Goal: Task Accomplishment & Management: Complete application form

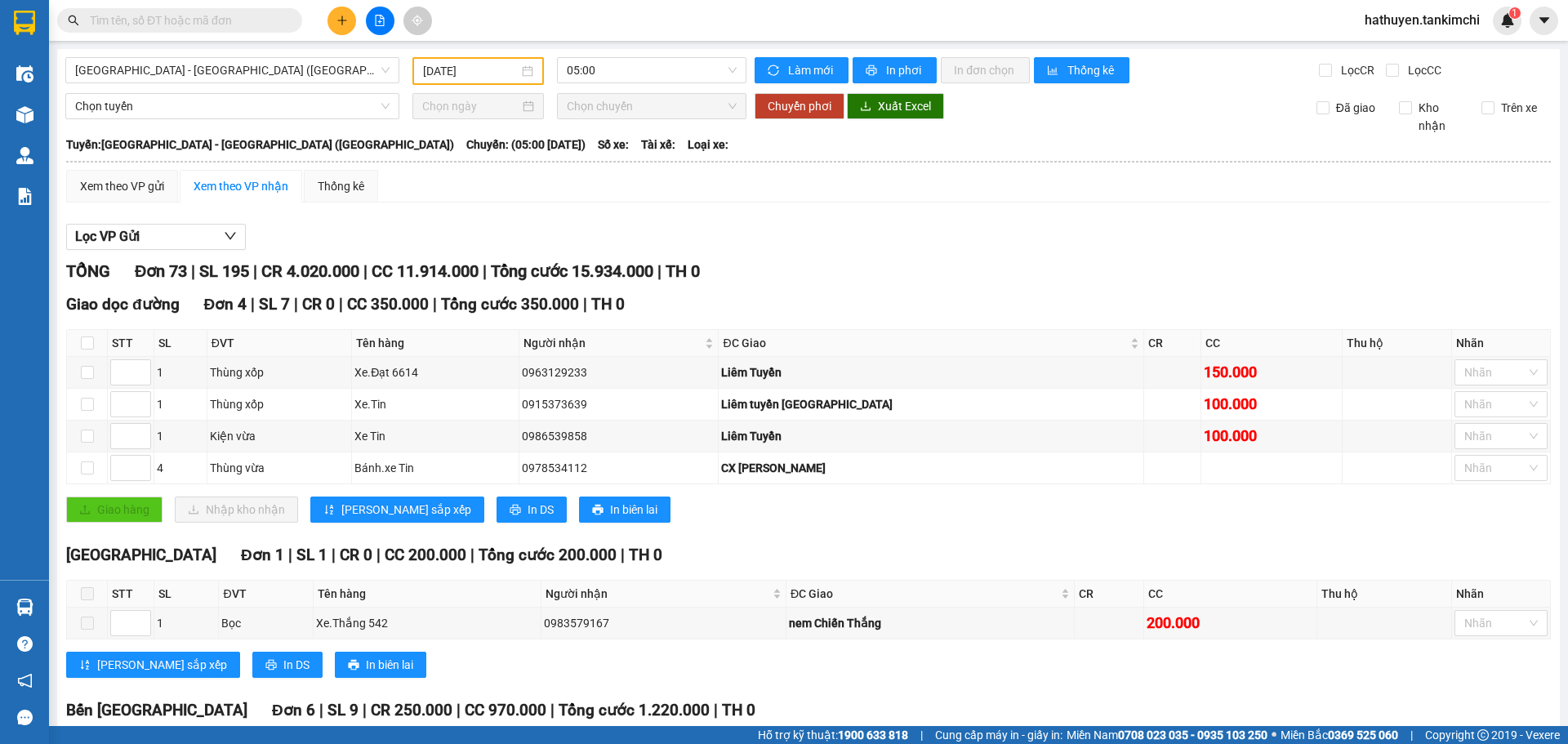
type input "11/09/2025"
click at [1407, 23] on span "hathuyen.tankimchi" at bounding box center [1422, 20] width 141 height 21
click at [1407, 48] on span "Đăng xuất" at bounding box center [1429, 51] width 107 height 18
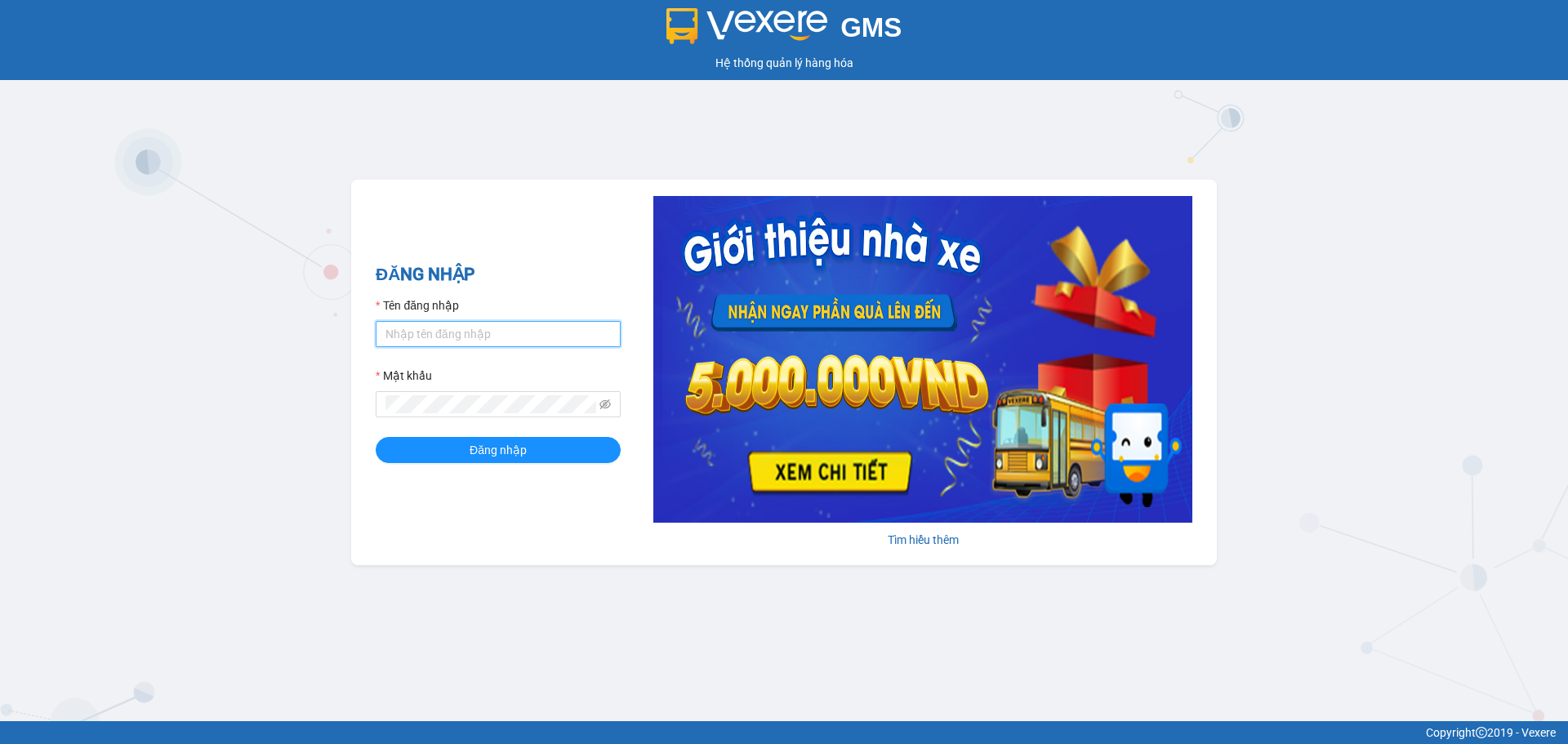
click at [487, 337] on input "Tên đăng nhập" at bounding box center [498, 334] width 245 height 26
type input "nhann.tankimchi"
click at [375, 437] on button "Đăng nhập" at bounding box center [498, 450] width 245 height 26
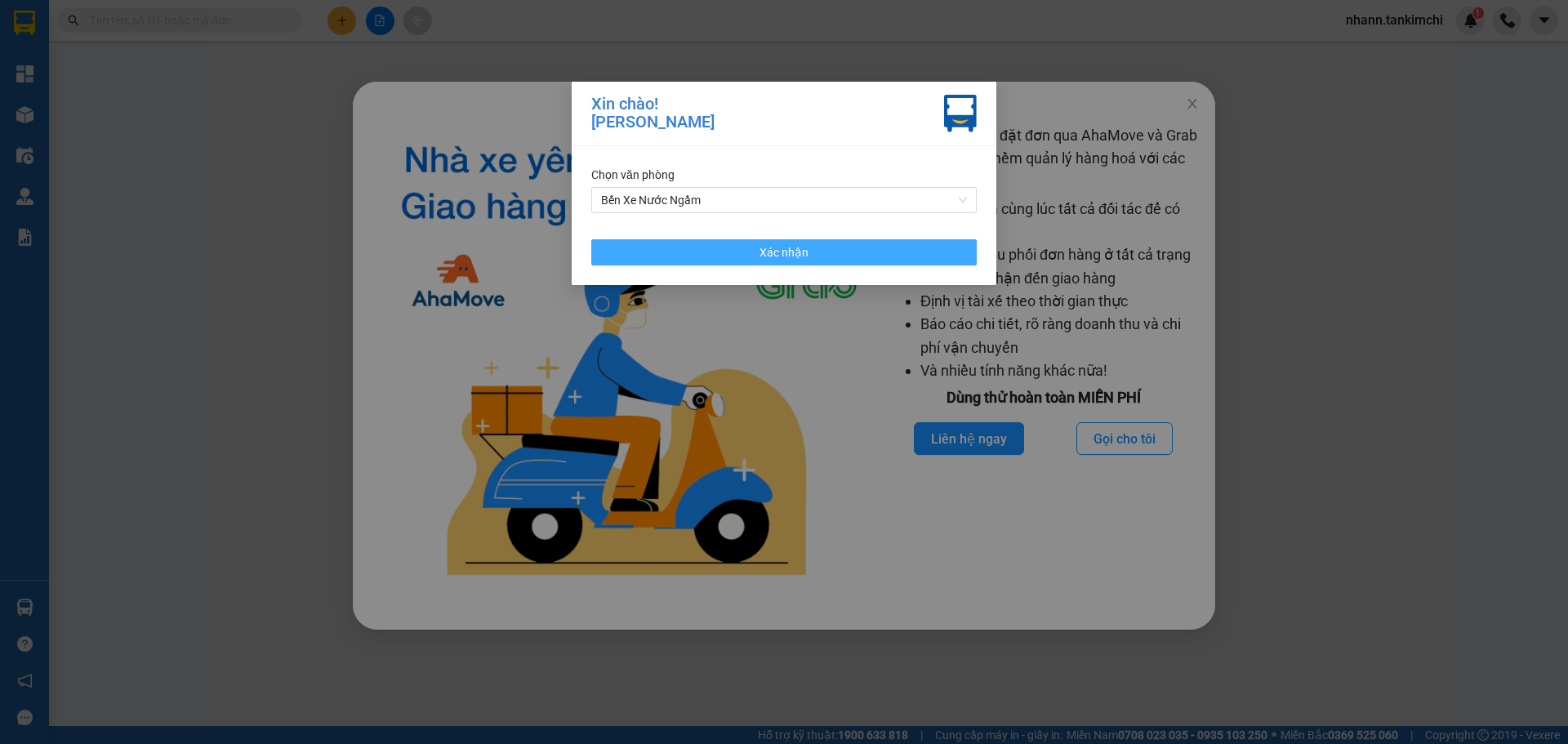
click at [747, 249] on button "Xác nhận" at bounding box center [784, 252] width 385 height 26
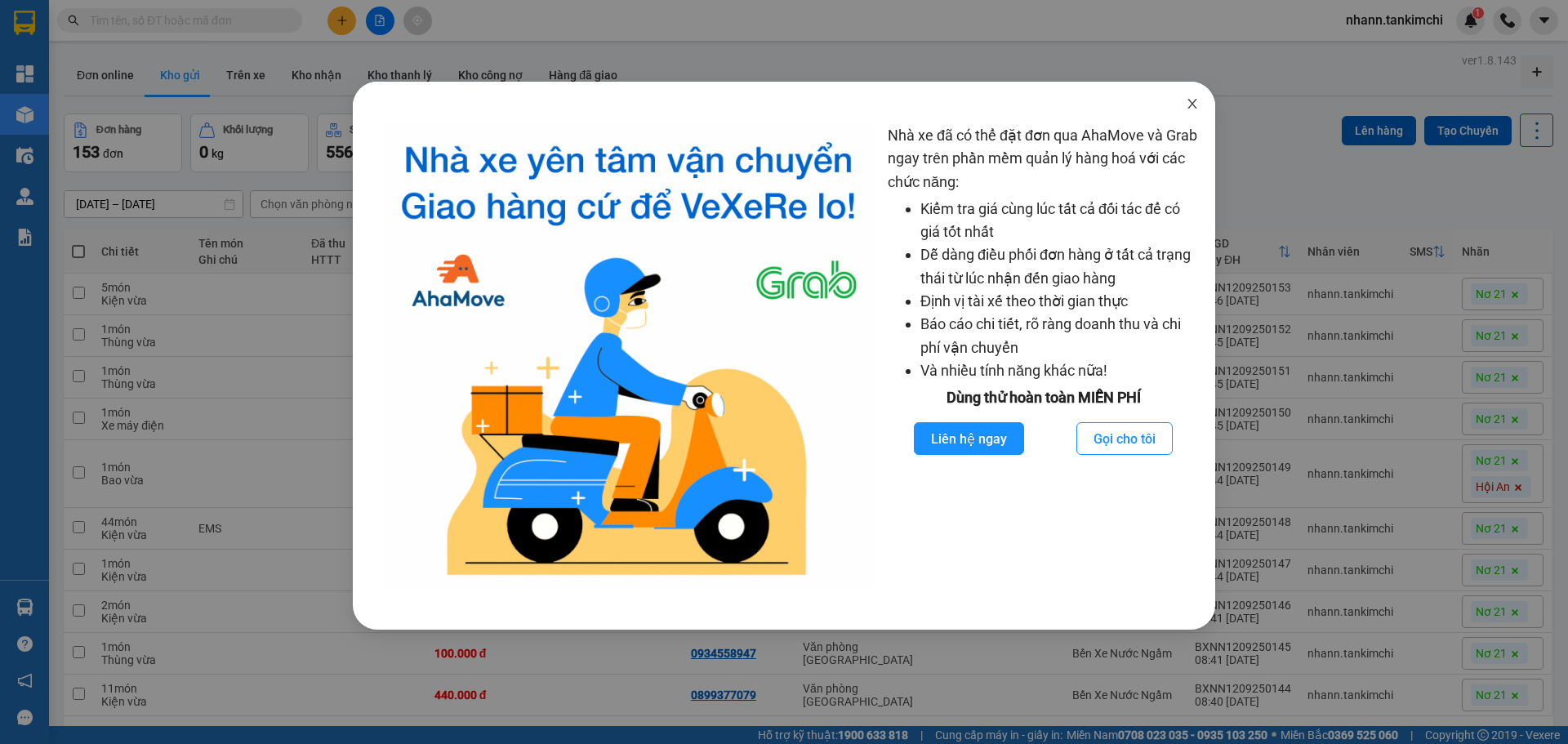
click at [1193, 101] on icon "close" at bounding box center [1192, 103] width 13 height 13
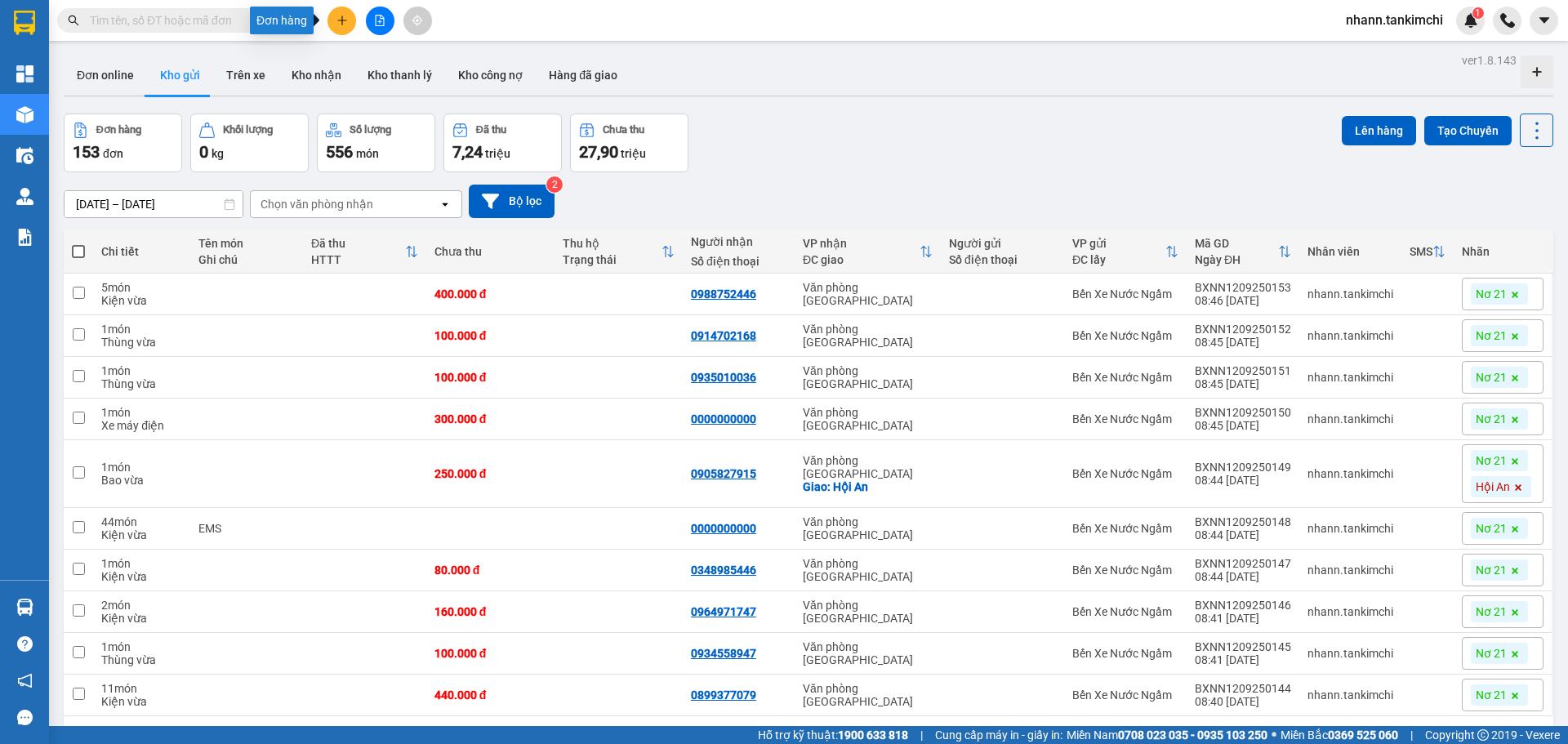
click at [347, 20] on icon "plus" at bounding box center [342, 20] width 12 height 12
click at [394, 58] on div "Tạo đơn hàng" at bounding box center [406, 62] width 71 height 18
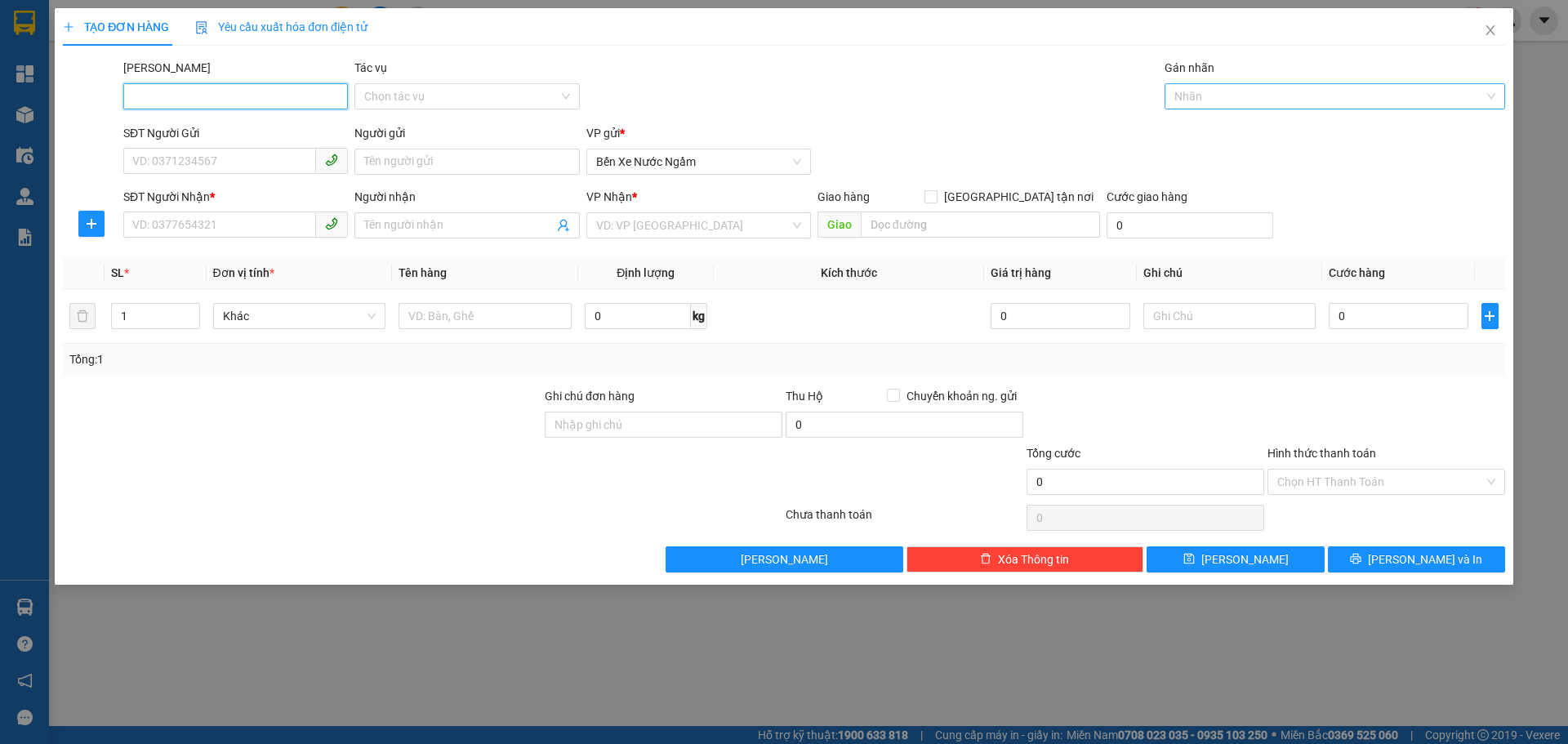
click at [1199, 92] on div at bounding box center [1326, 96] width 316 height 20
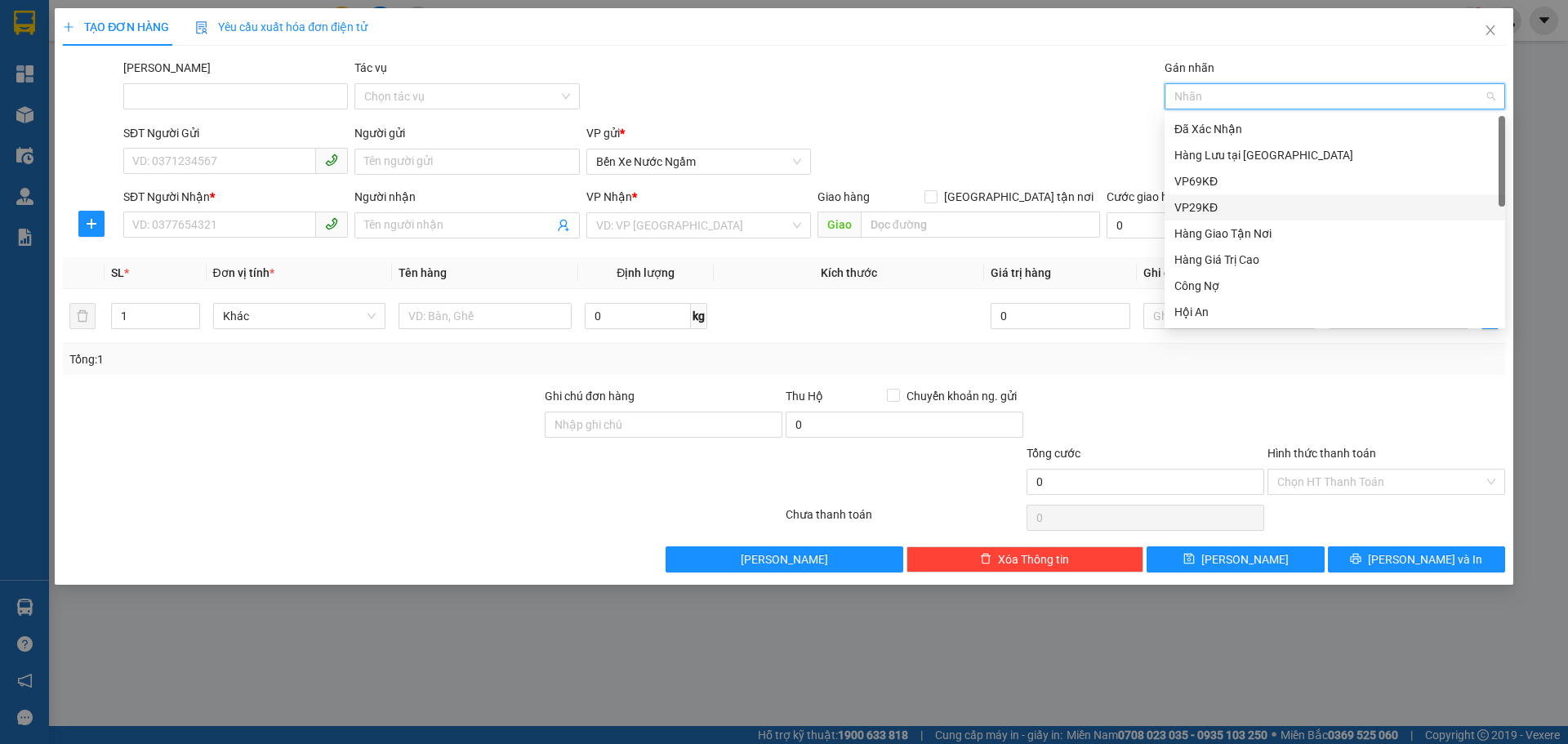
scroll to position [392, 0]
click at [1199, 182] on div "Nơ 21" at bounding box center [1335, 181] width 321 height 18
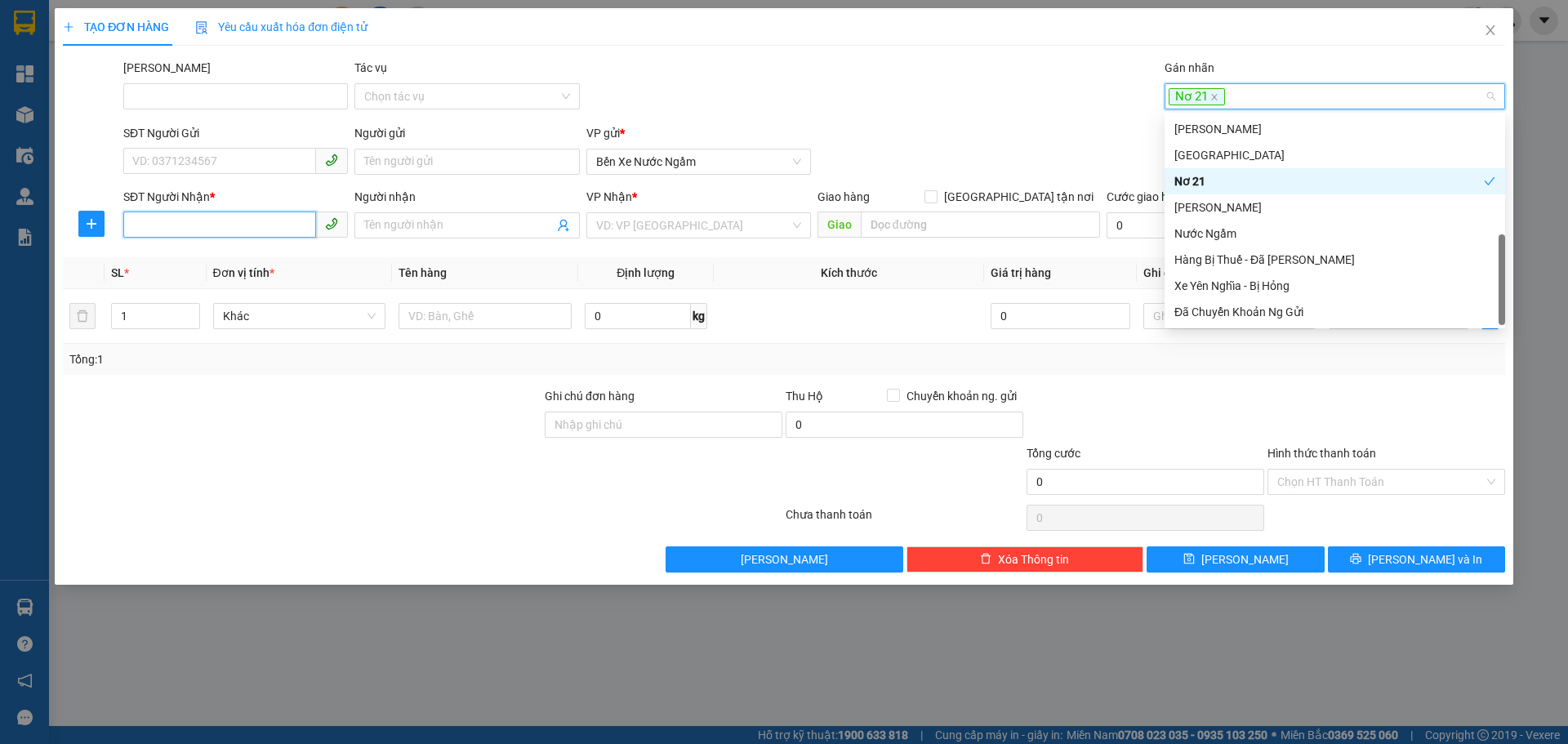
drag, startPoint x: 142, startPoint y: 223, endPoint x: 213, endPoint y: 244, distance: 74.0
click at [142, 223] on input "SĐT Người Nhận *" at bounding box center [219, 224] width 192 height 26
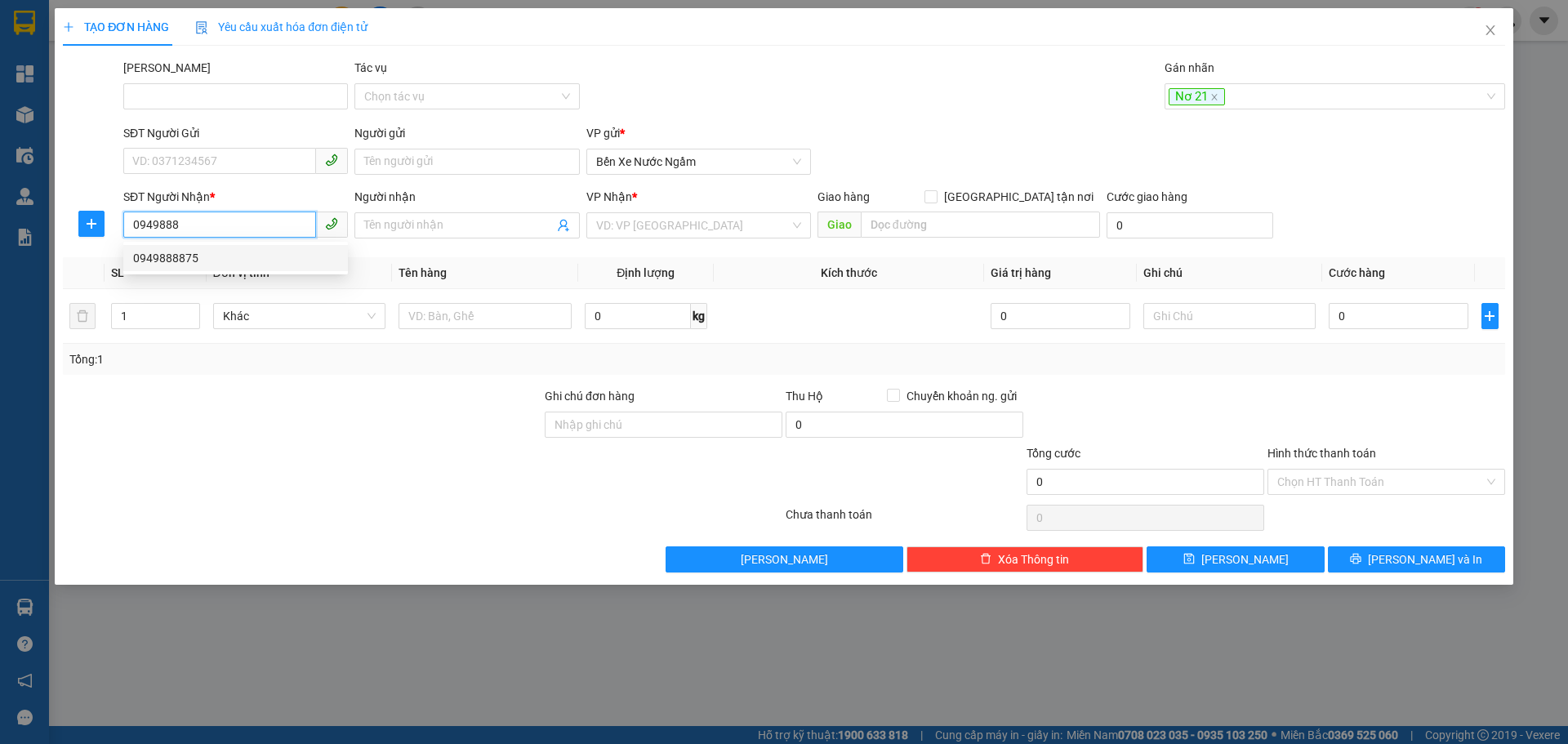
click at [176, 259] on div "0949888875" at bounding box center [236, 259] width 205 height 18
type input "0949888875"
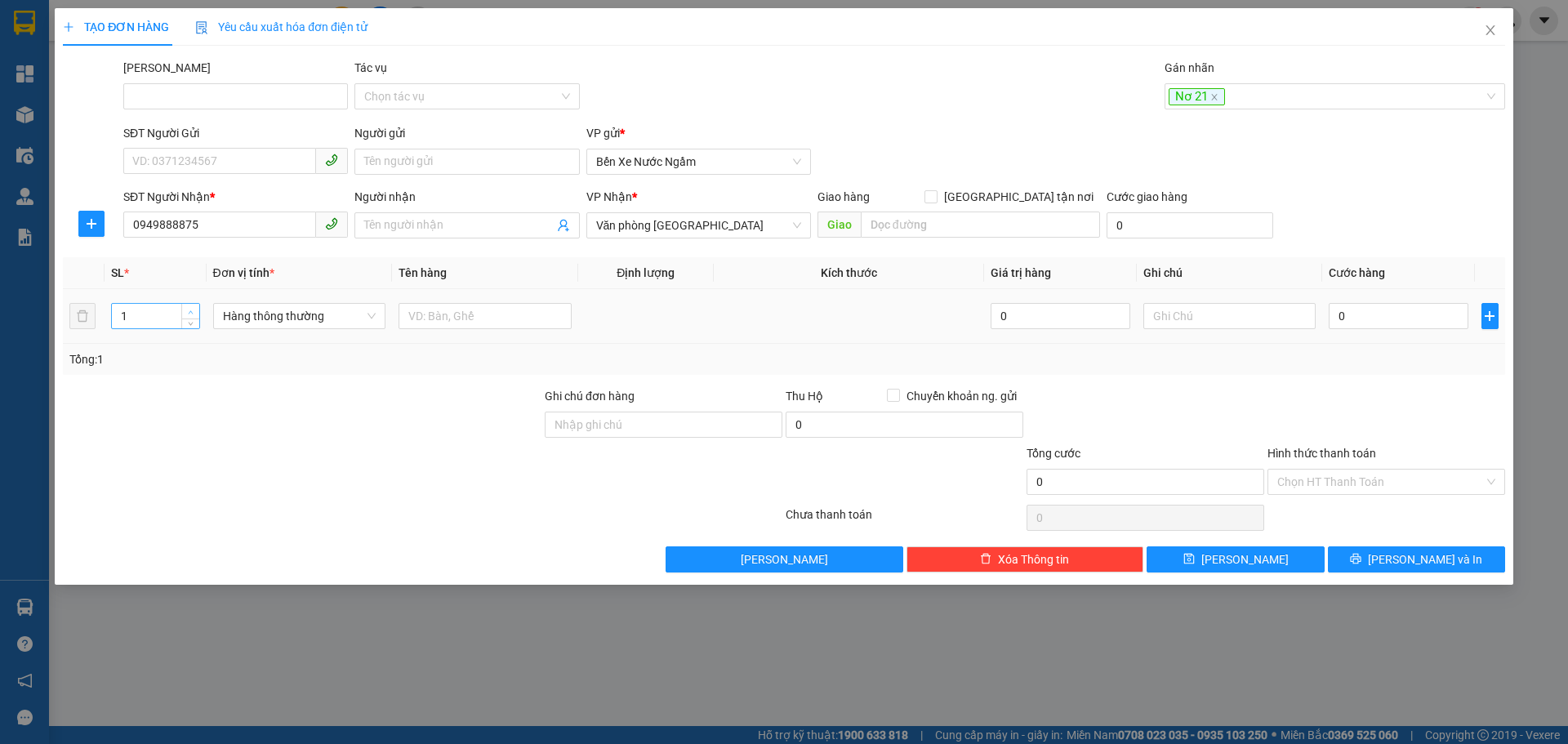
type input "2"
drag, startPoint x: 192, startPoint y: 308, endPoint x: 241, endPoint y: 315, distance: 49.5
click at [192, 308] on icon "up" at bounding box center [190, 310] width 5 height 5
click at [252, 317] on span "Hàng thông thường" at bounding box center [299, 316] width 153 height 24
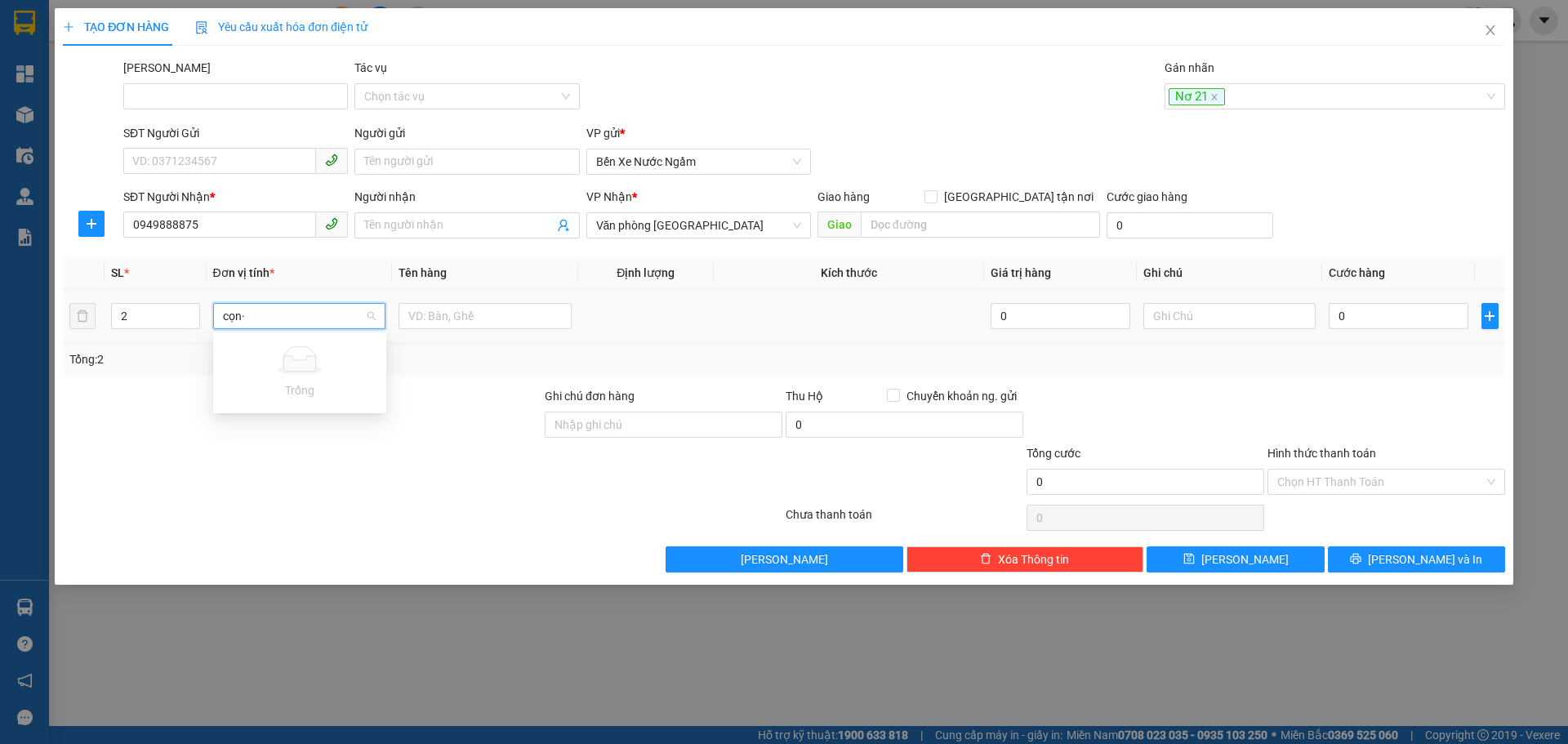
click at [260, 316] on input "cọn·" at bounding box center [294, 316] width 142 height 24
type input "c"
type input "cuo"
click at [230, 349] on div "Cuộn" at bounding box center [299, 349] width 153 height 18
click at [1494, 316] on icon "plus" at bounding box center [1489, 316] width 10 height 1
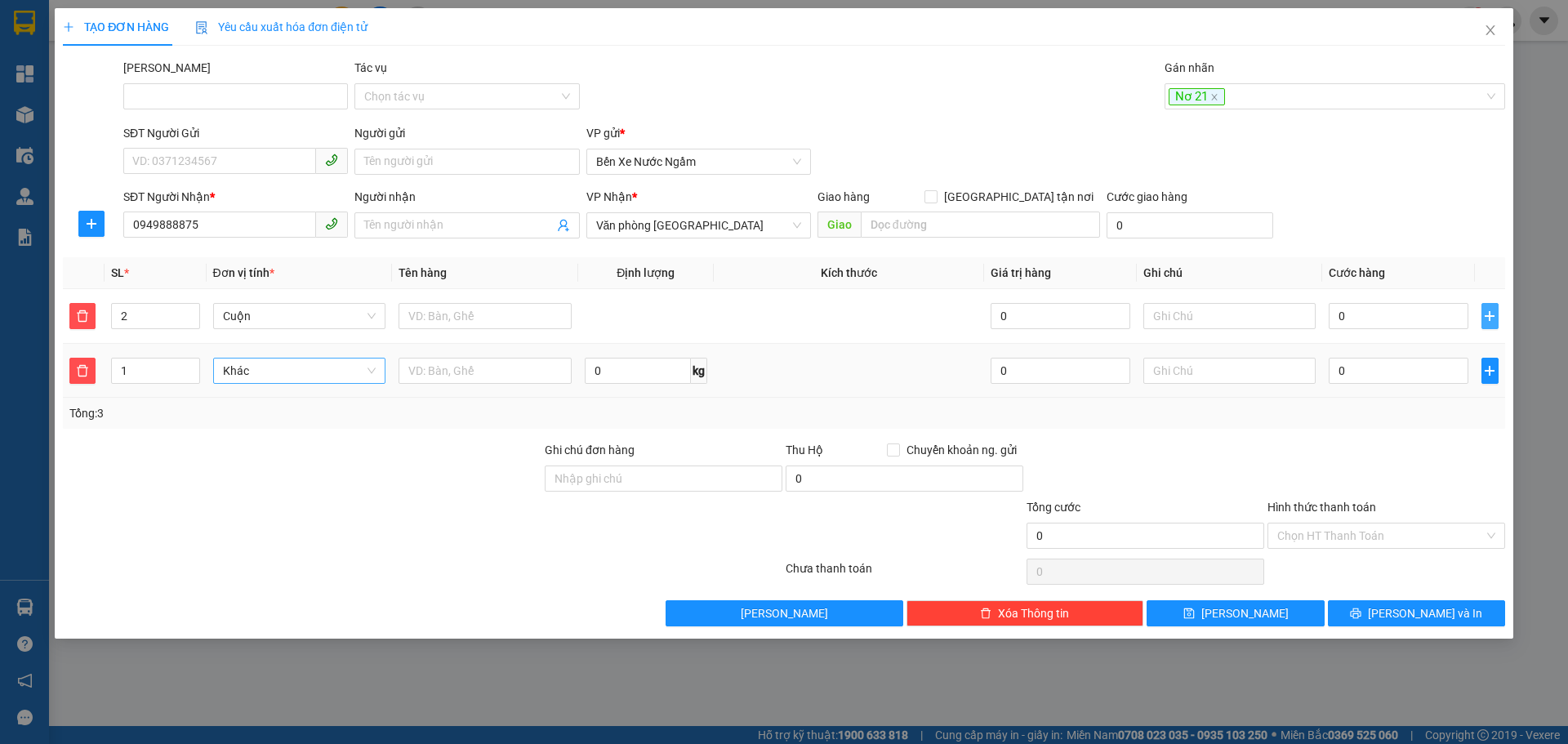
click at [250, 369] on span "Khác" at bounding box center [299, 370] width 153 height 24
type input "bọc"
drag, startPoint x: 231, startPoint y: 404, endPoint x: 247, endPoint y: 402, distance: 16.1
click at [231, 404] on div "Bọc" at bounding box center [299, 404] width 153 height 18
click at [1389, 377] on input "0" at bounding box center [1398, 370] width 139 height 26
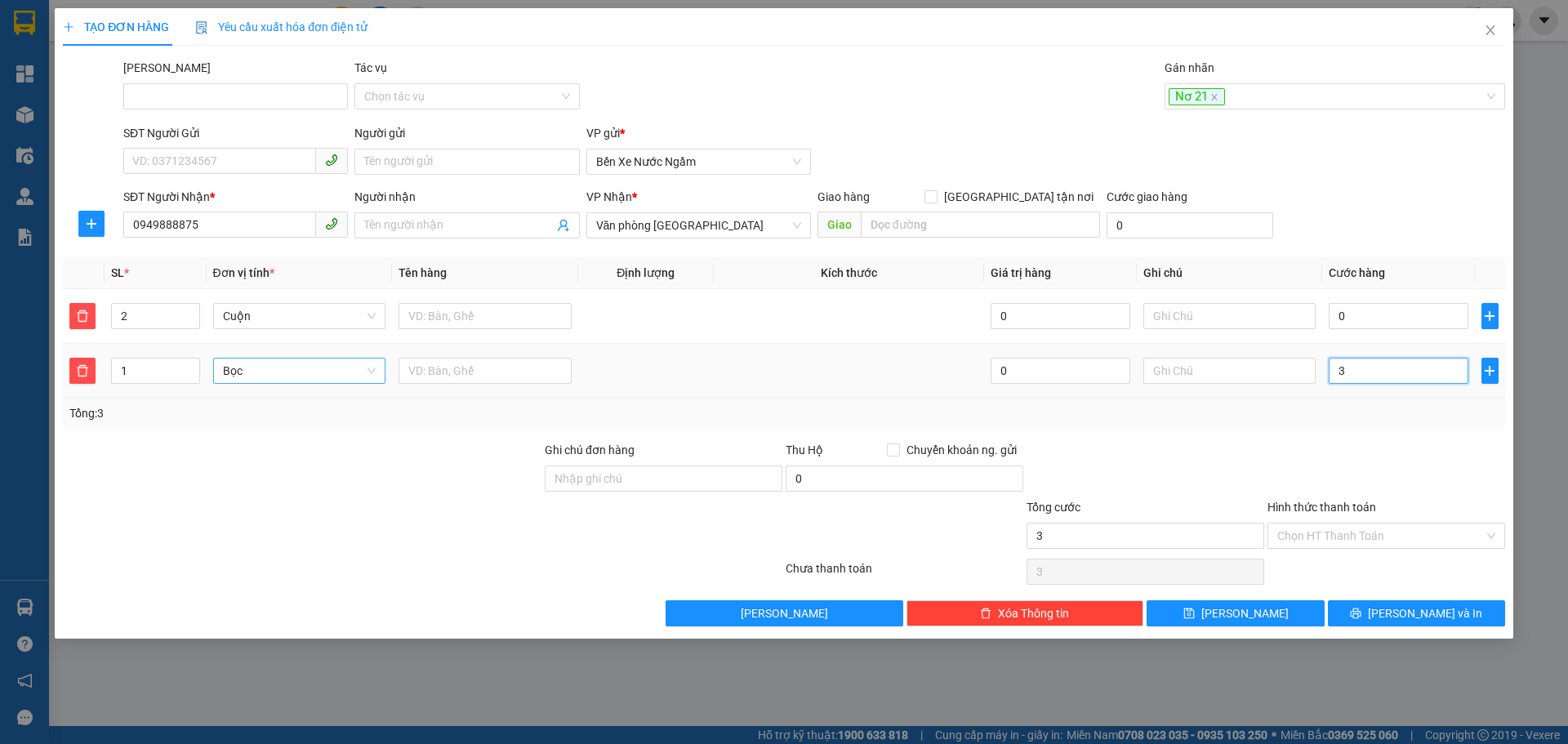
type input "3"
type input "30"
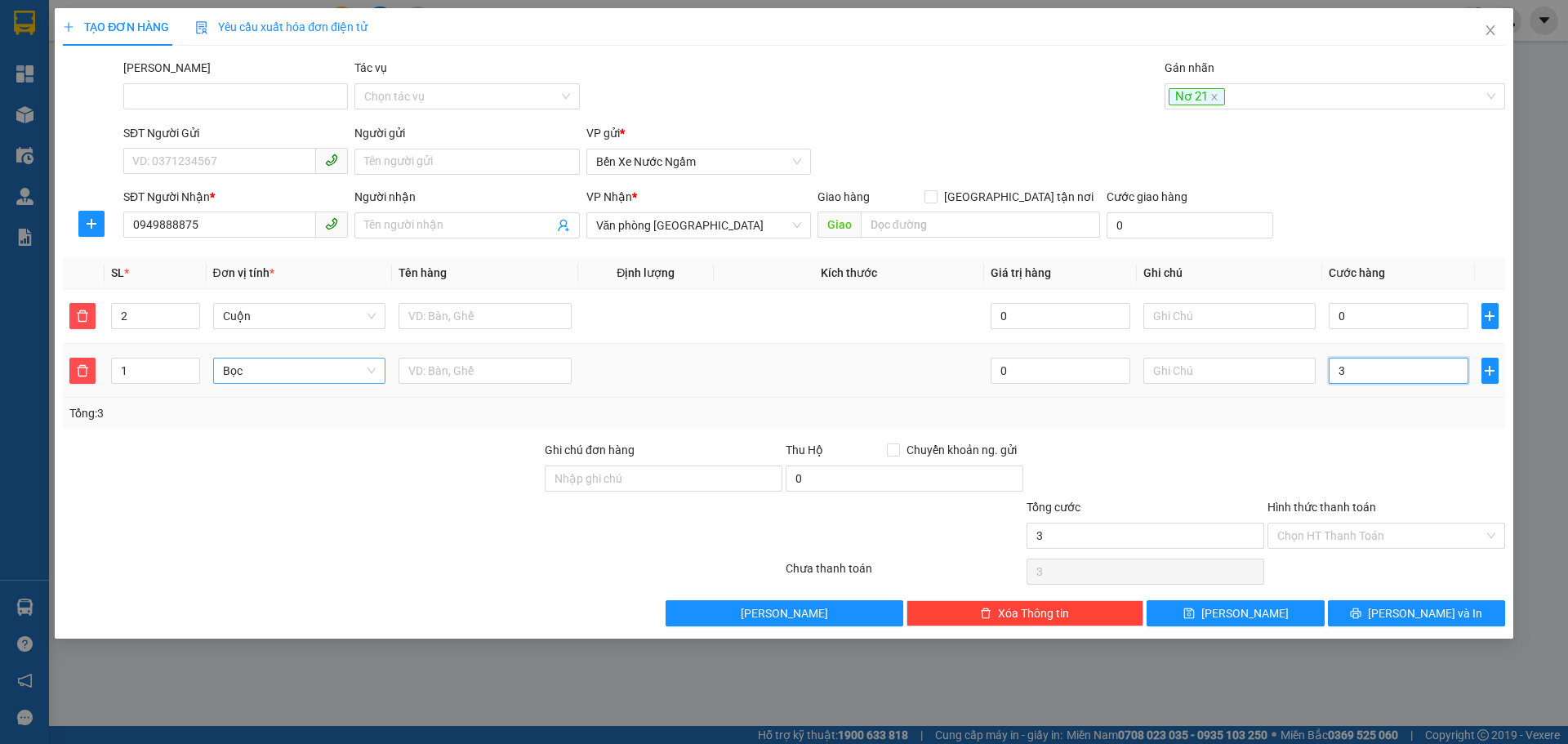
type input "30"
type input "300"
type input "300.000"
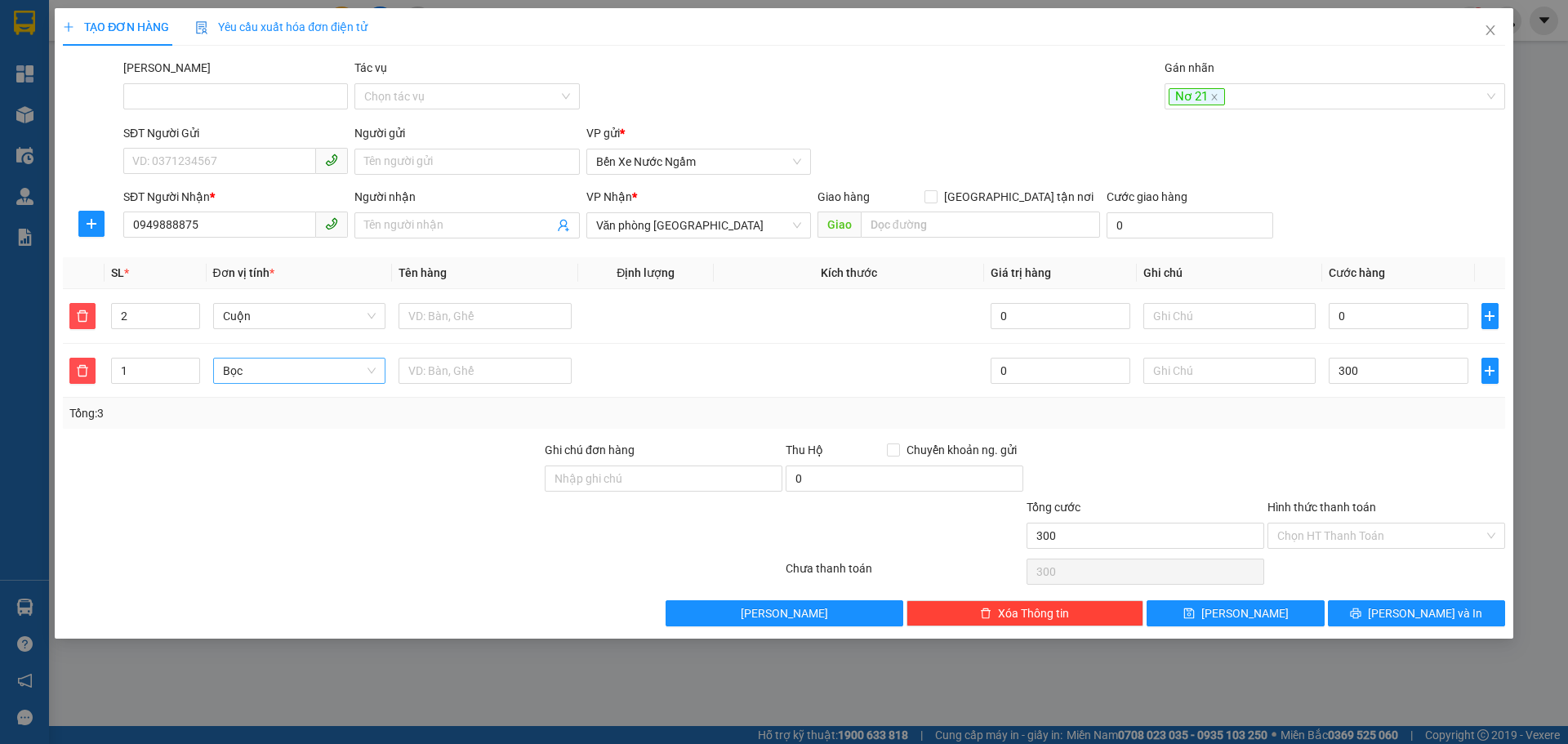
type input "300.000"
drag, startPoint x: 1225, startPoint y: 439, endPoint x: 1242, endPoint y: 482, distance: 46.2
click at [1225, 439] on div "Transit Pickup Surcharge Ids Transit Deliver Surcharge Ids Transit Deliver Surc…" at bounding box center [784, 343] width 1442 height 568
click at [1246, 612] on span "Lưu" at bounding box center [1244, 613] width 87 height 18
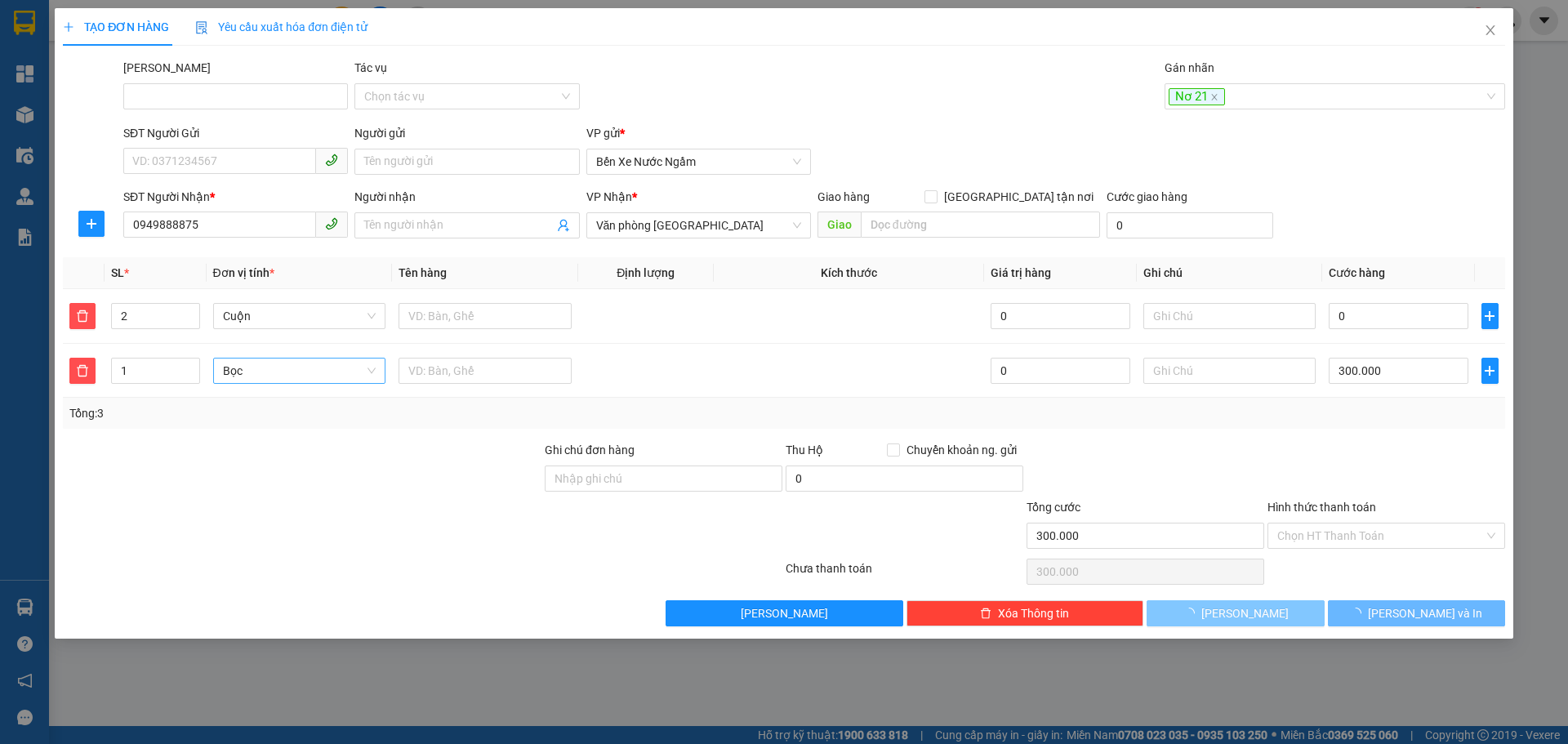
type input "1"
type input "0"
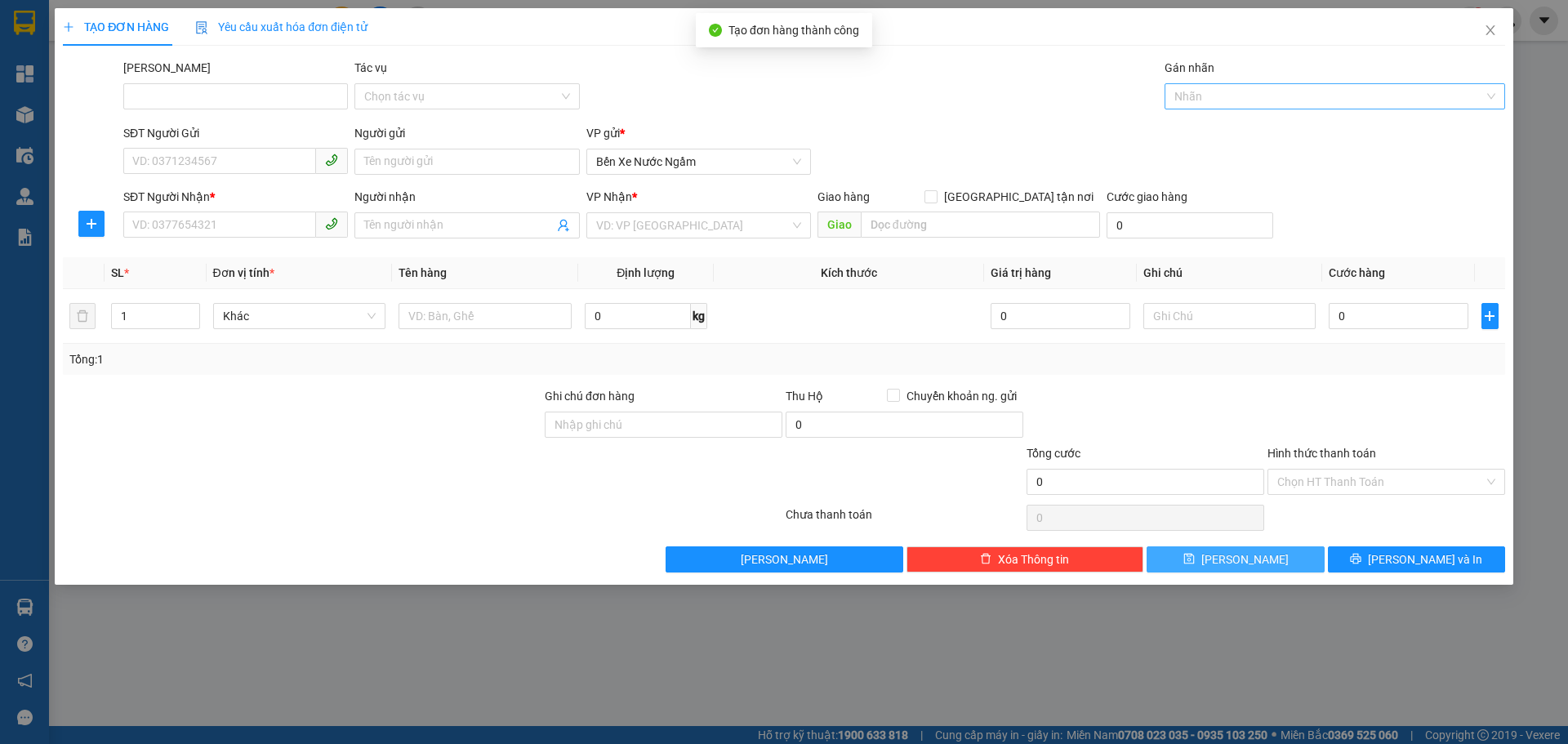
click at [1234, 93] on div at bounding box center [1326, 96] width 316 height 20
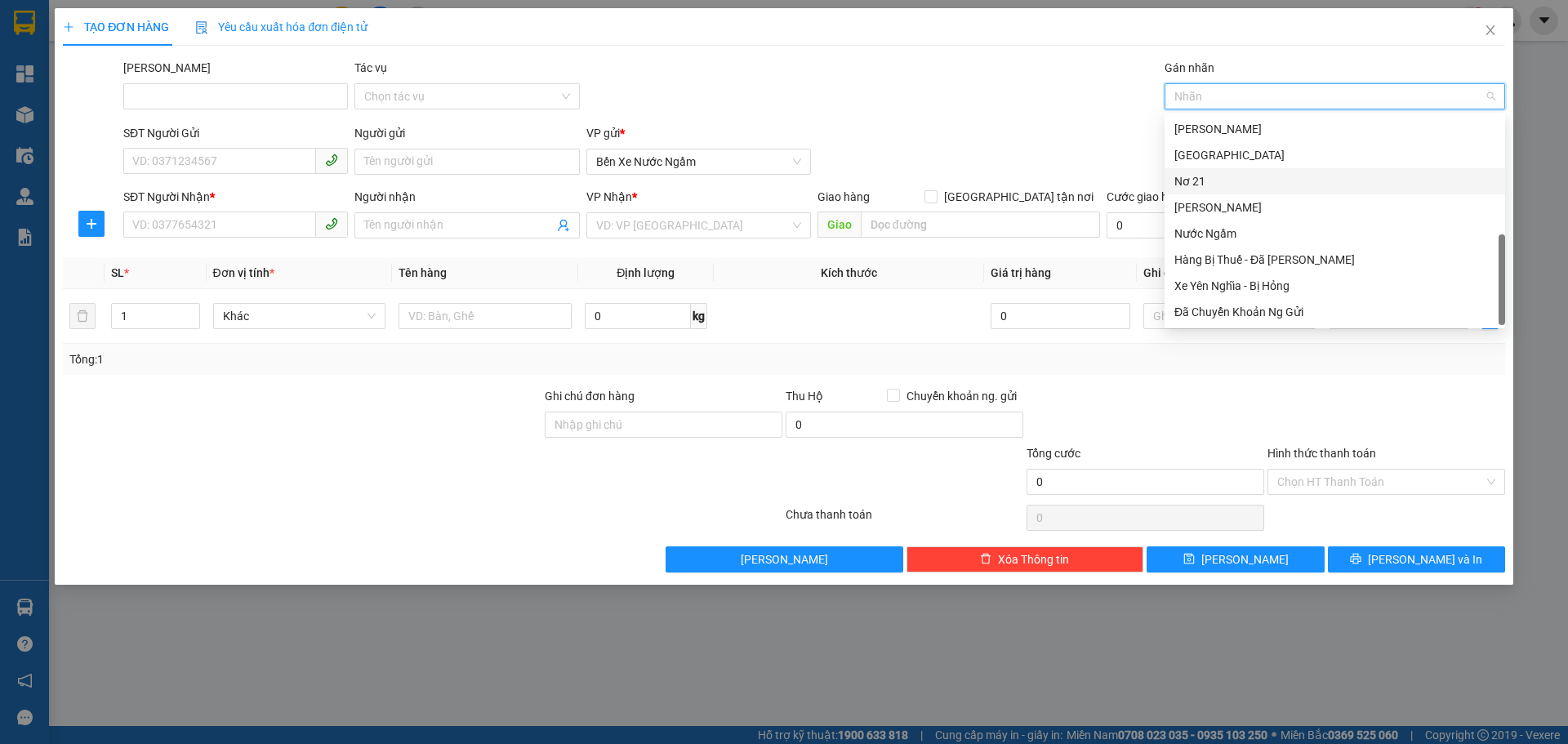
drag, startPoint x: 1190, startPoint y: 184, endPoint x: 1174, endPoint y: 184, distance: 16.0
click at [1190, 184] on div "Nơ 21" at bounding box center [1335, 181] width 321 height 18
click at [152, 222] on input "SĐT Người Nhận *" at bounding box center [219, 224] width 192 height 26
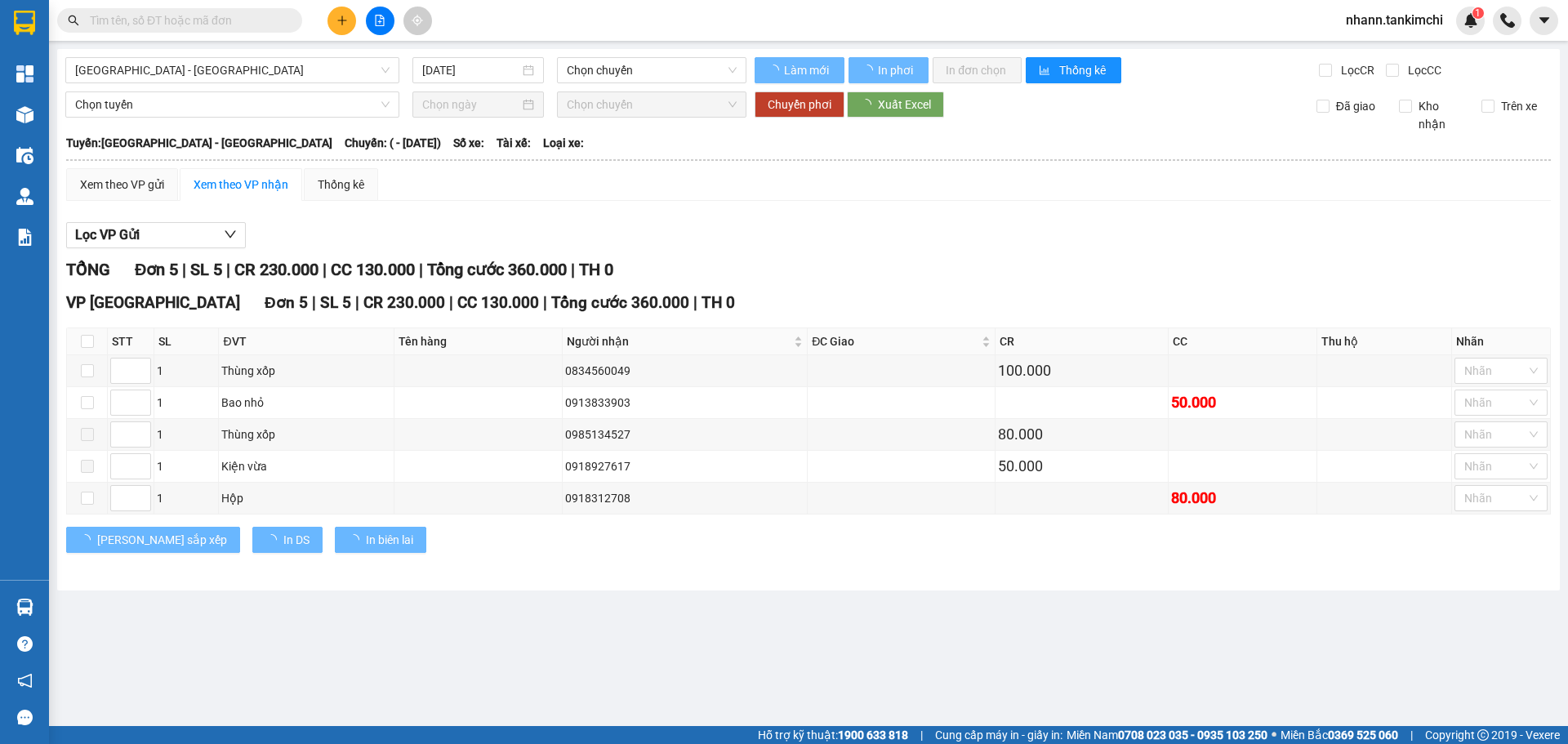
type input "14/05/2025"
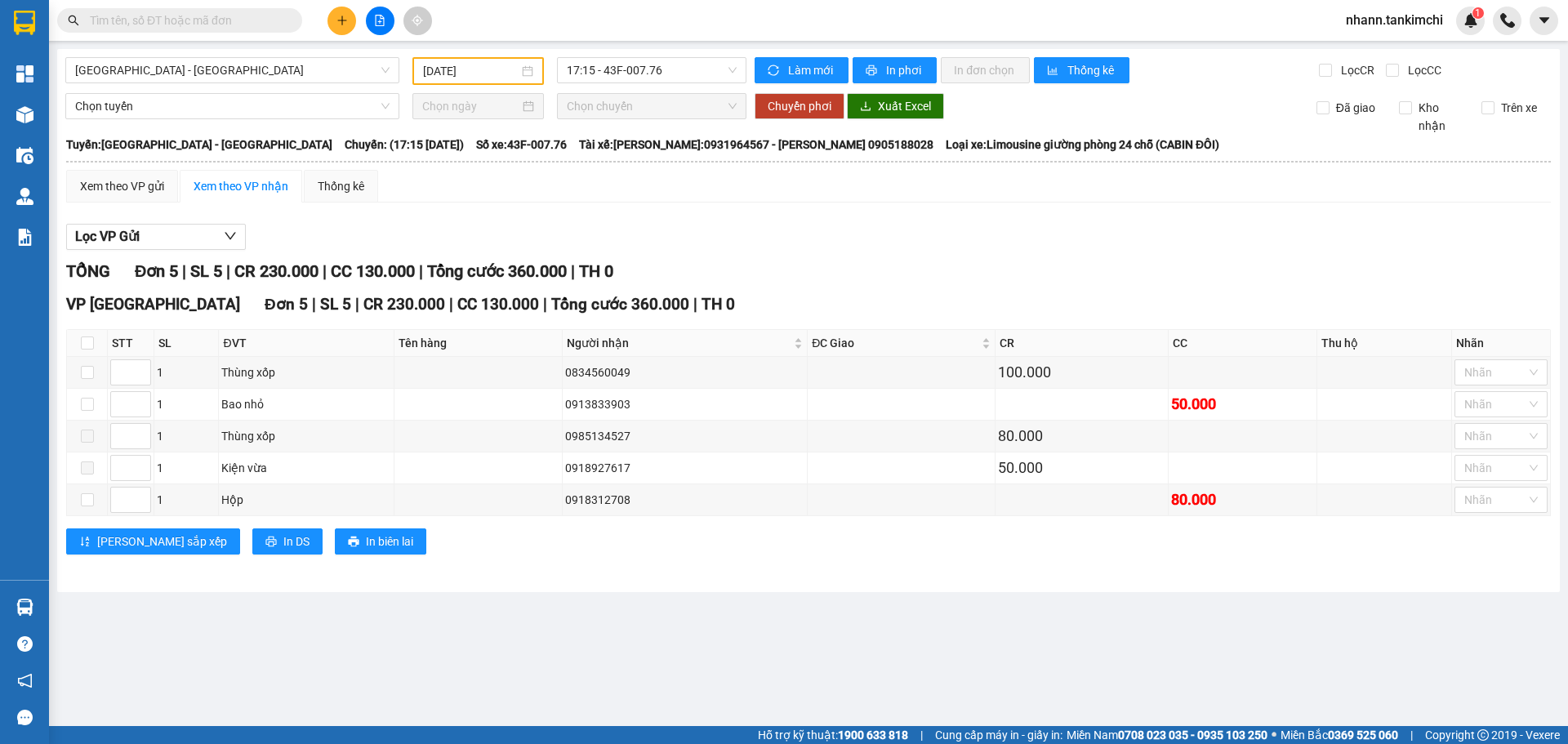
click at [1379, 22] on span "nhann.tankimchi" at bounding box center [1394, 20] width 123 height 21
